Goal: Task Accomplishment & Management: Complete application form

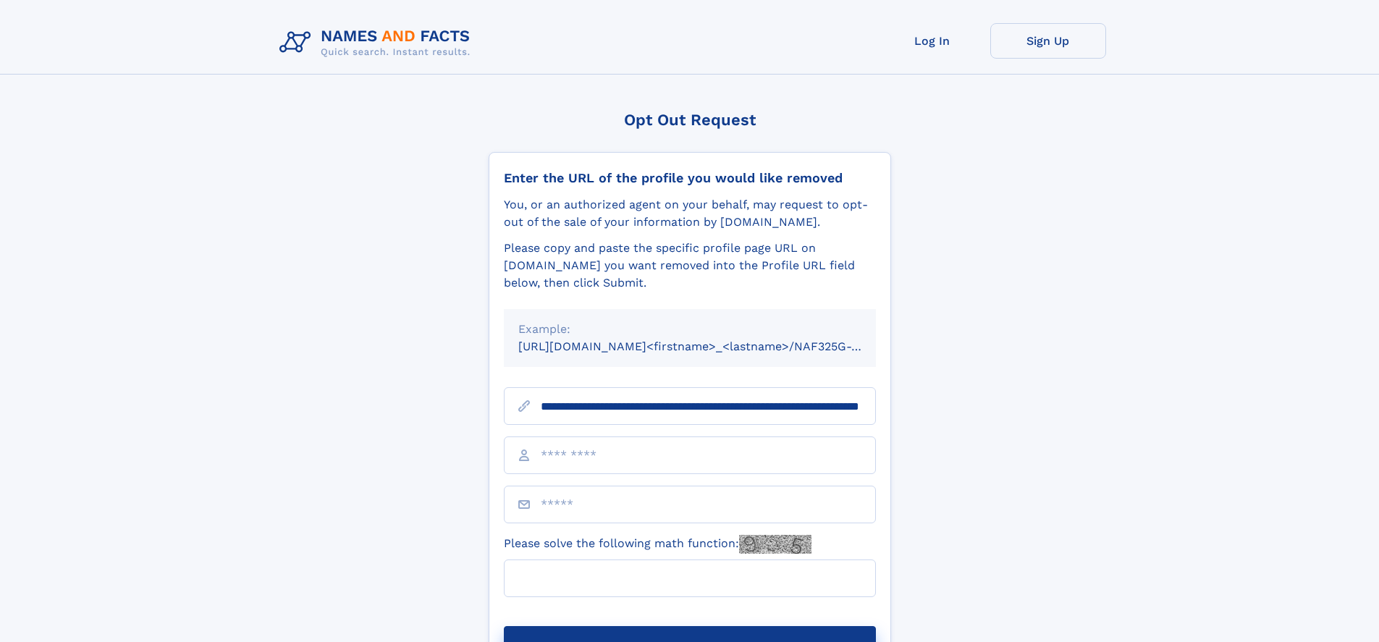
scroll to position [0, 154]
type input "**********"
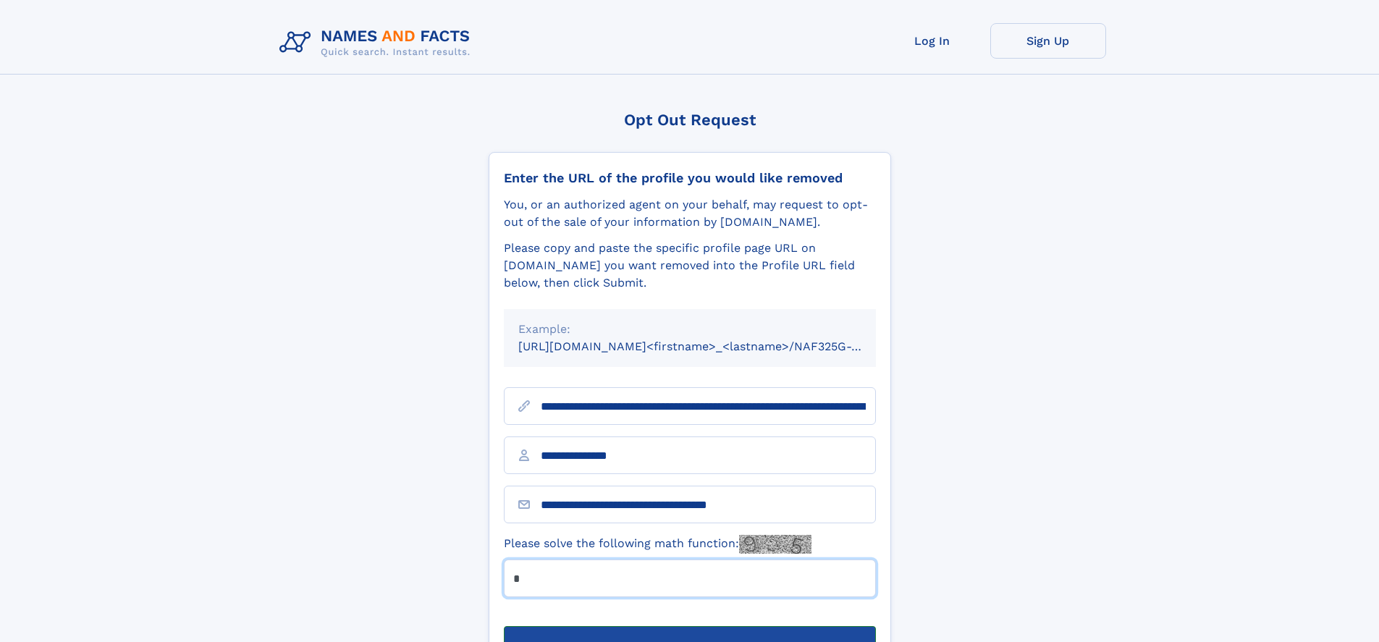
type input "*"
click at [689, 626] on button "Submit Opt Out Request" at bounding box center [690, 649] width 372 height 46
